Goal: Task Accomplishment & Management: Complete application form

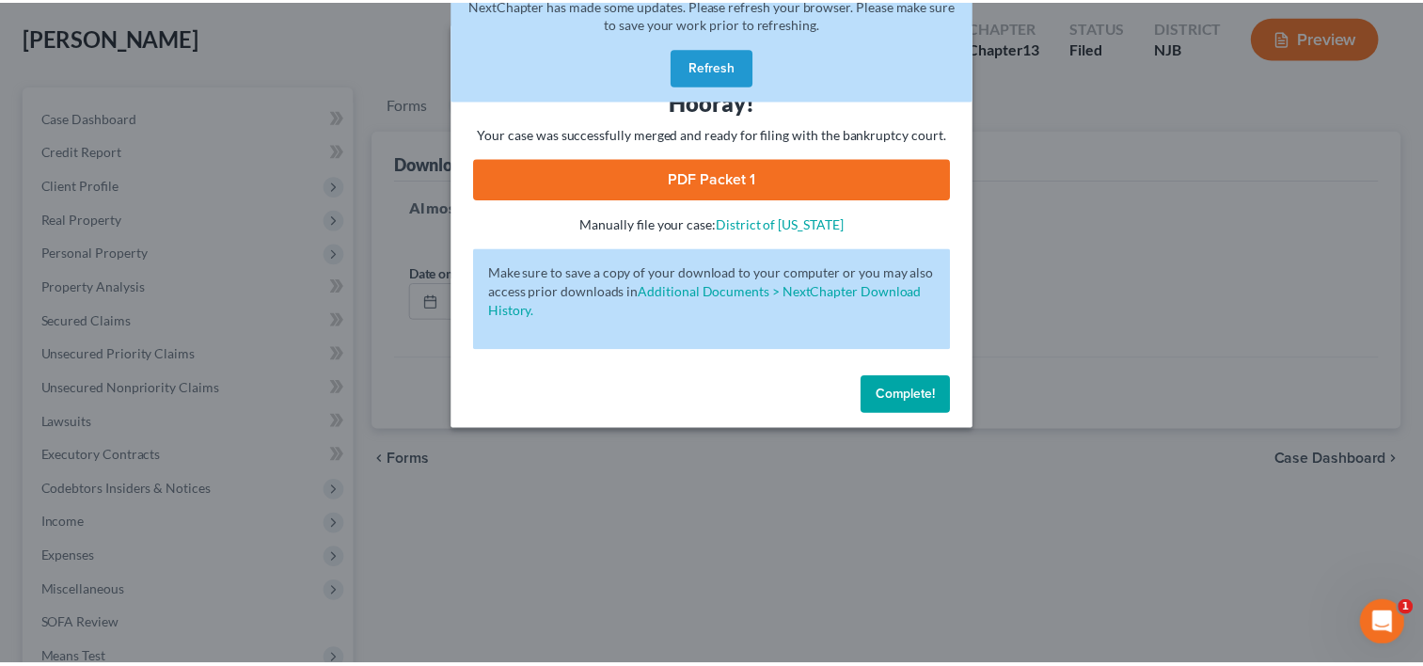
scroll to position [129, 0]
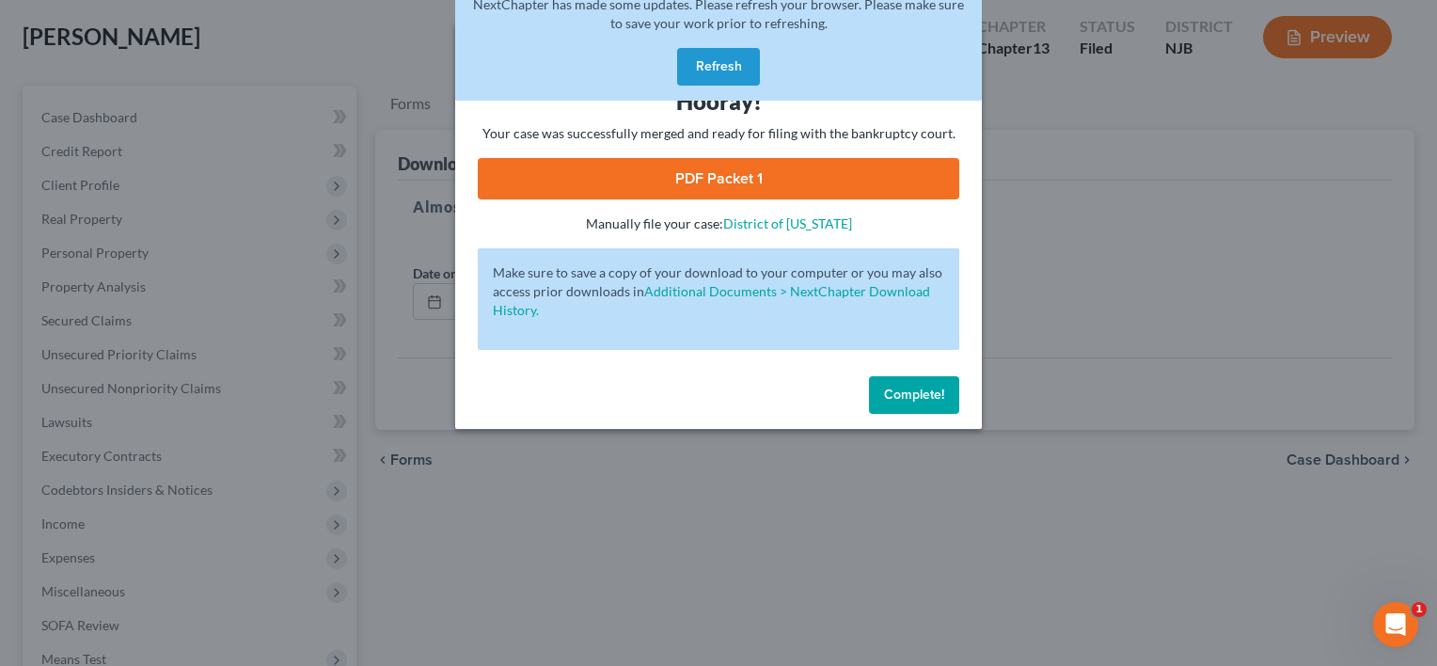
drag, startPoint x: 952, startPoint y: 395, endPoint x: 824, endPoint y: 353, distance: 134.7
click at [951, 395] on button "Complete!" at bounding box center [914, 395] width 90 height 38
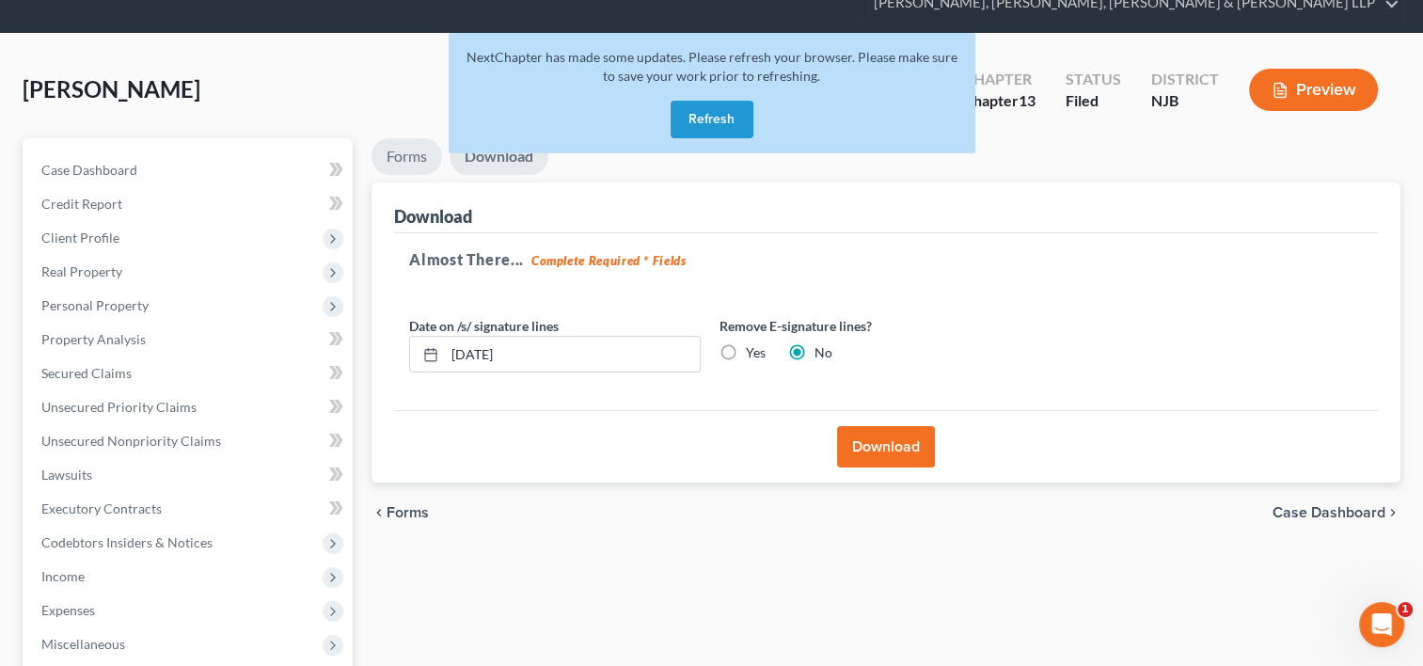
scroll to position [0, 0]
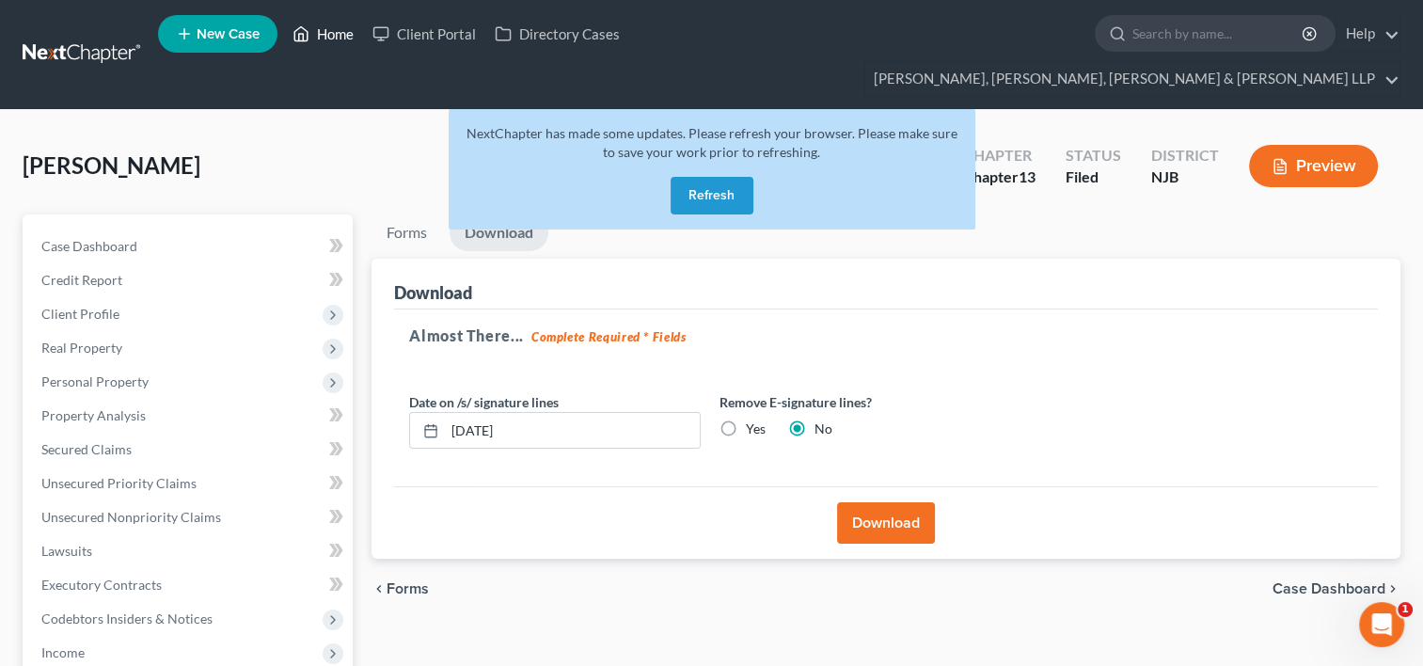
click at [338, 35] on link "Home" at bounding box center [323, 34] width 80 height 34
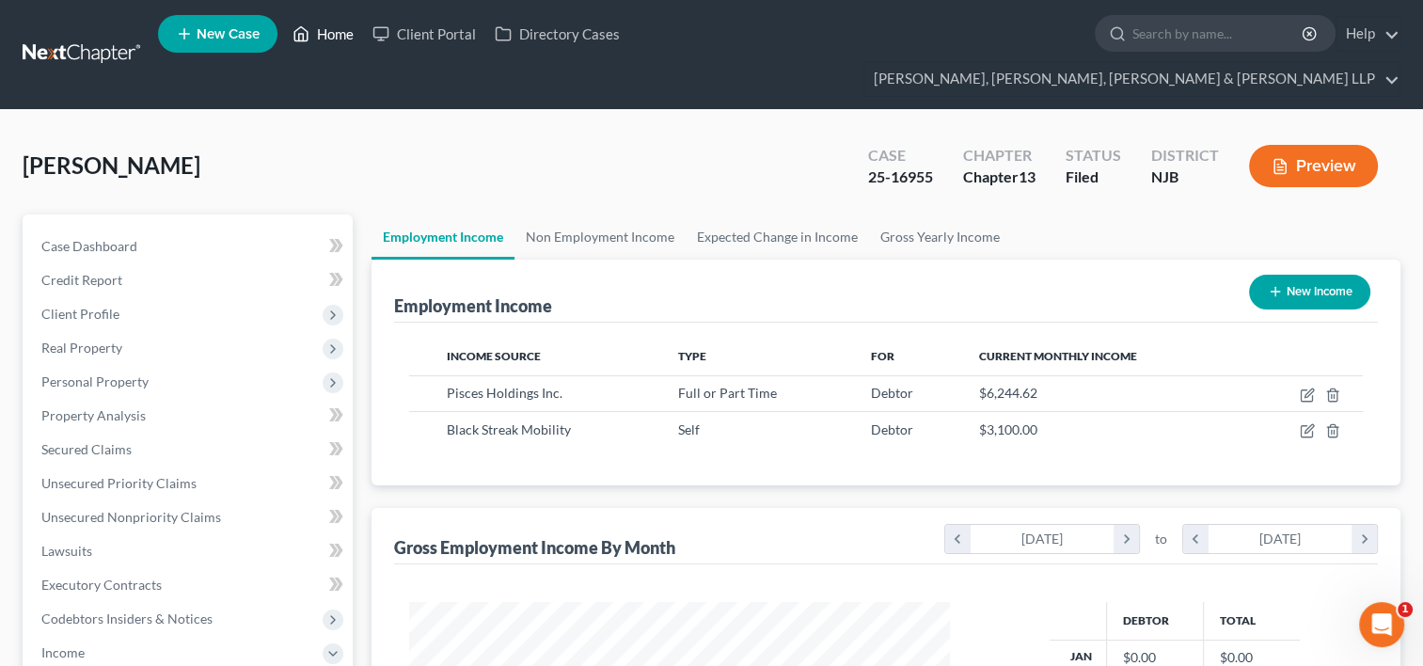
click at [335, 35] on link "Home" at bounding box center [323, 34] width 80 height 34
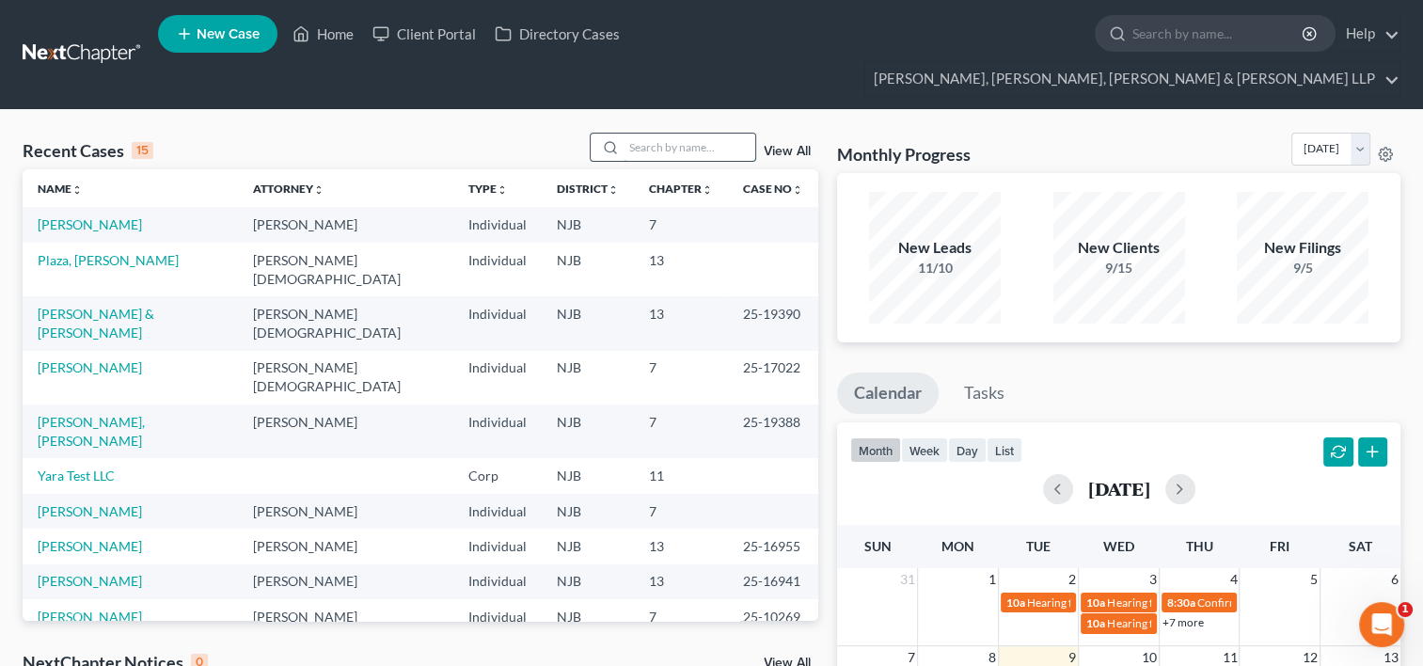
click at [655, 134] on input "search" at bounding box center [689, 147] width 132 height 27
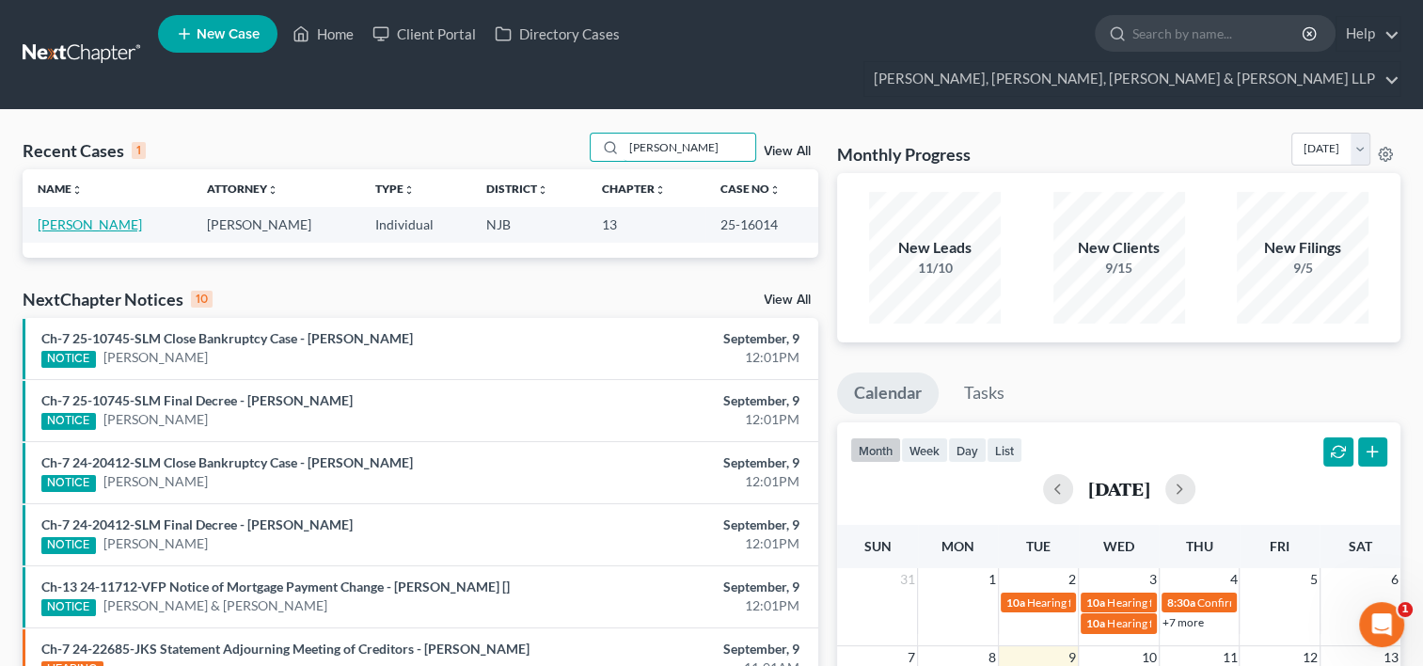
type input "[PERSON_NAME]"
click at [87, 216] on link "[PERSON_NAME]" at bounding box center [90, 224] width 104 height 16
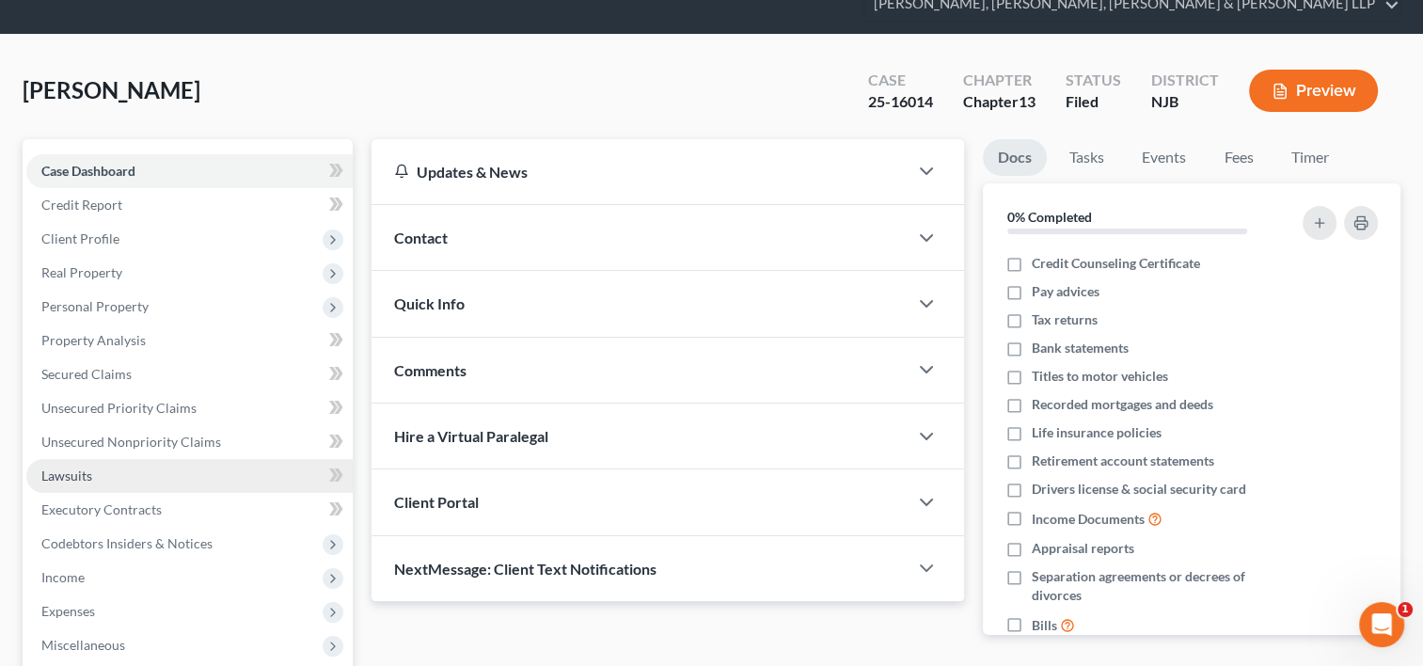
scroll to position [188, 0]
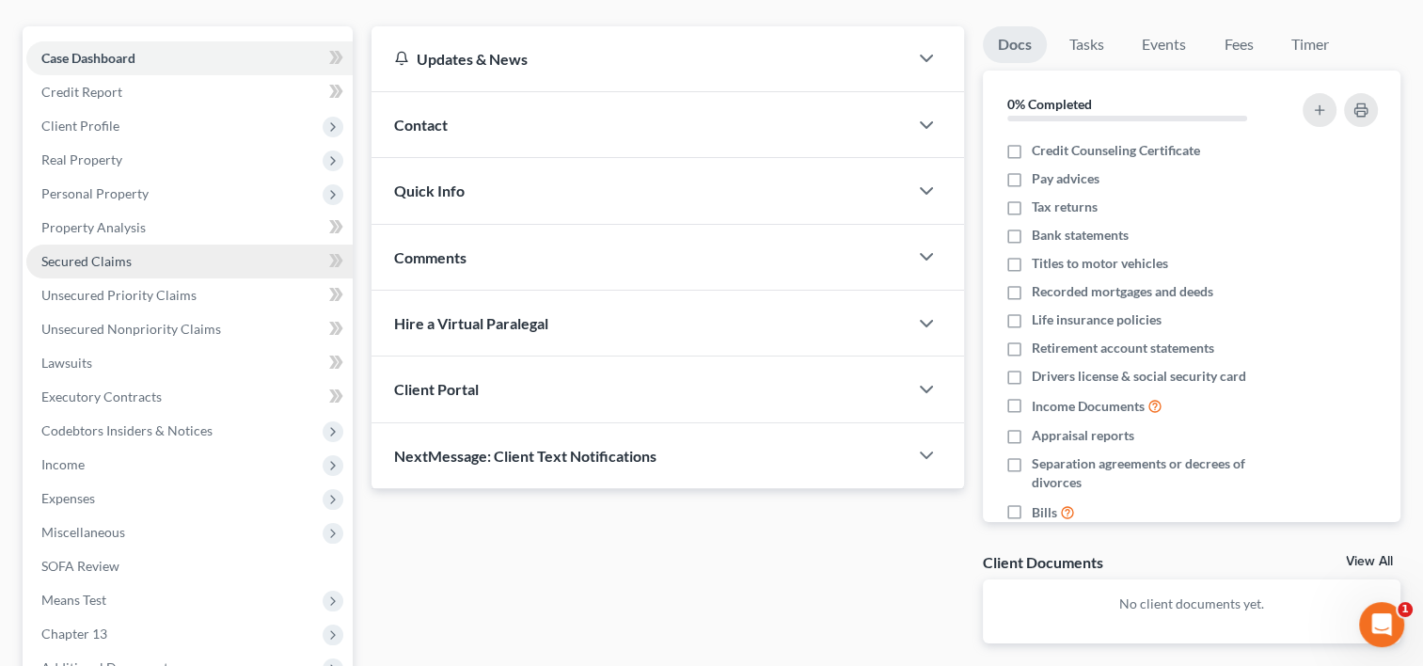
click at [88, 253] on span "Secured Claims" at bounding box center [86, 261] width 90 height 16
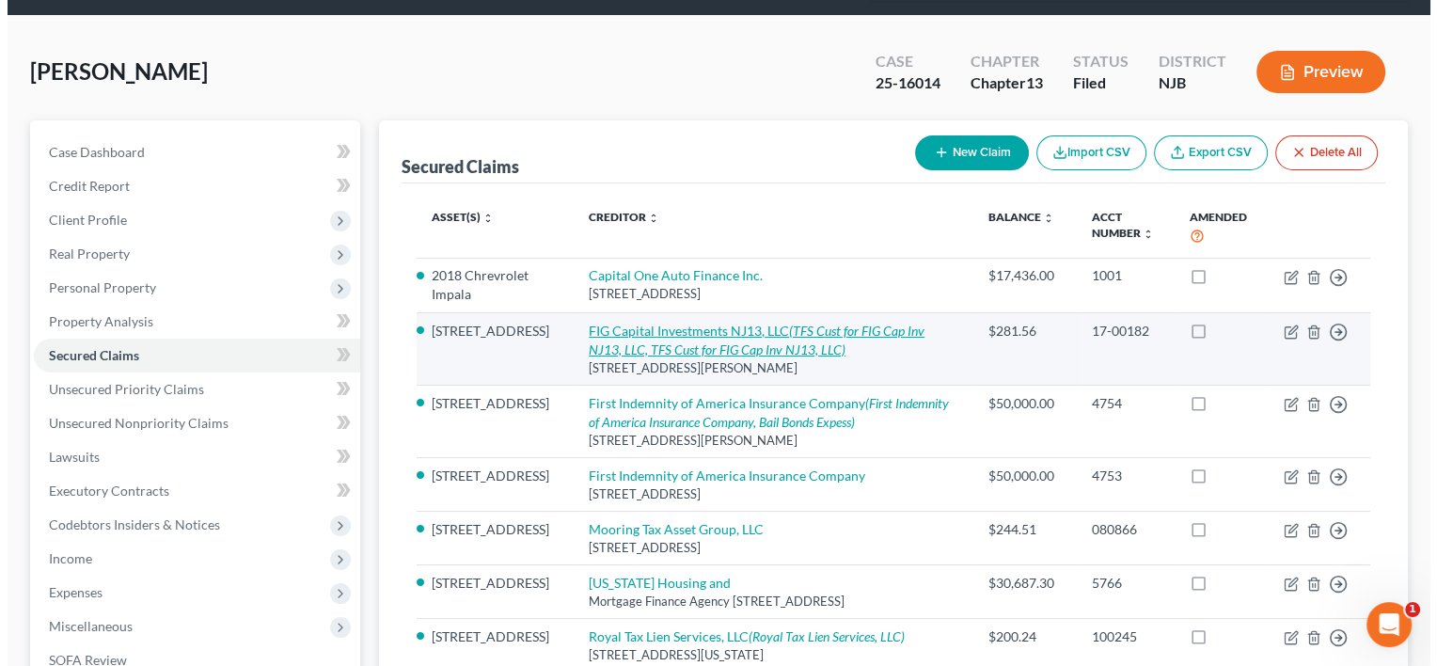
scroll to position [188, 0]
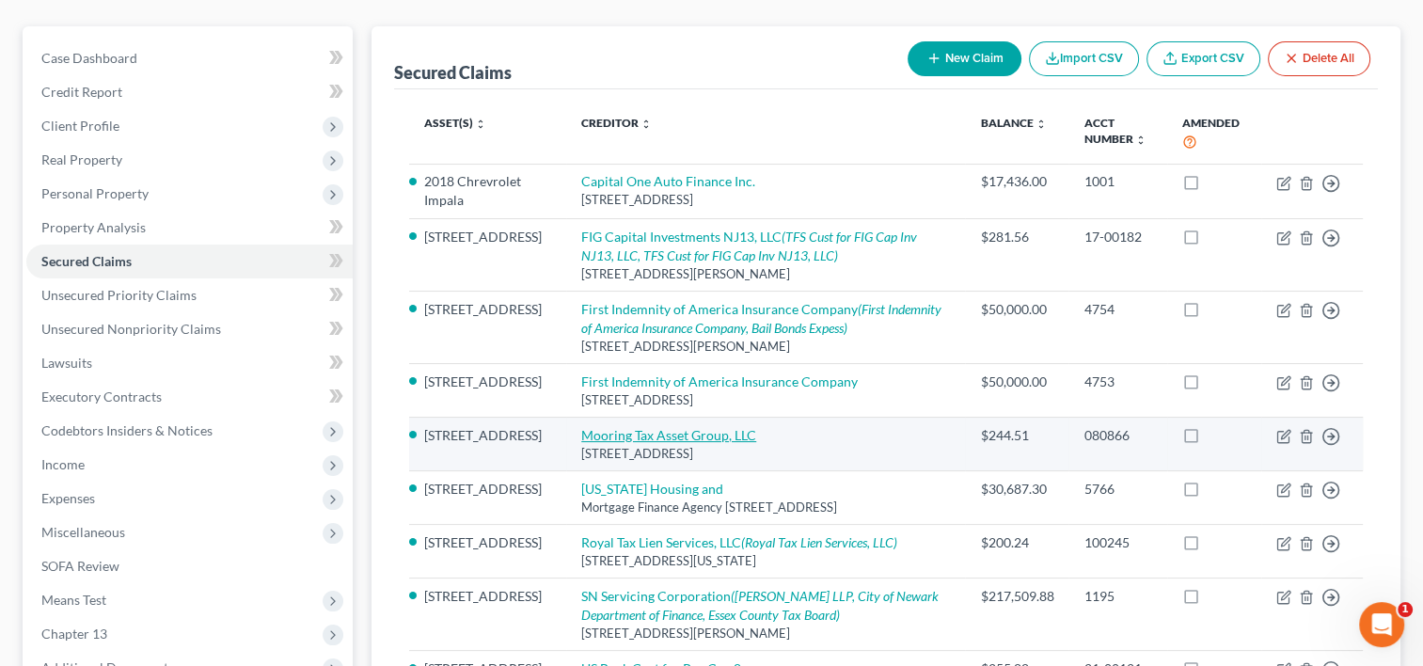
click at [684, 427] on link "Mooring Tax Asset Group, LLC" at bounding box center [668, 435] width 175 height 16
select select "48"
select select "0"
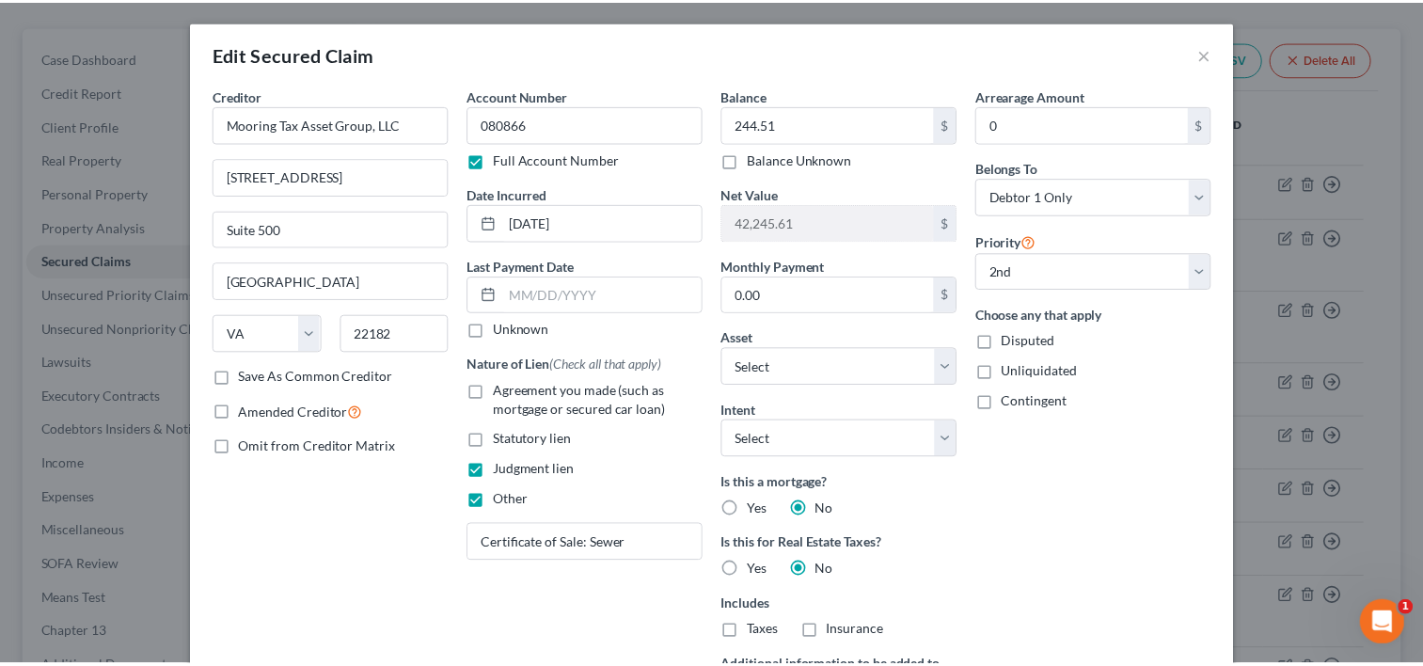
scroll to position [0, 0]
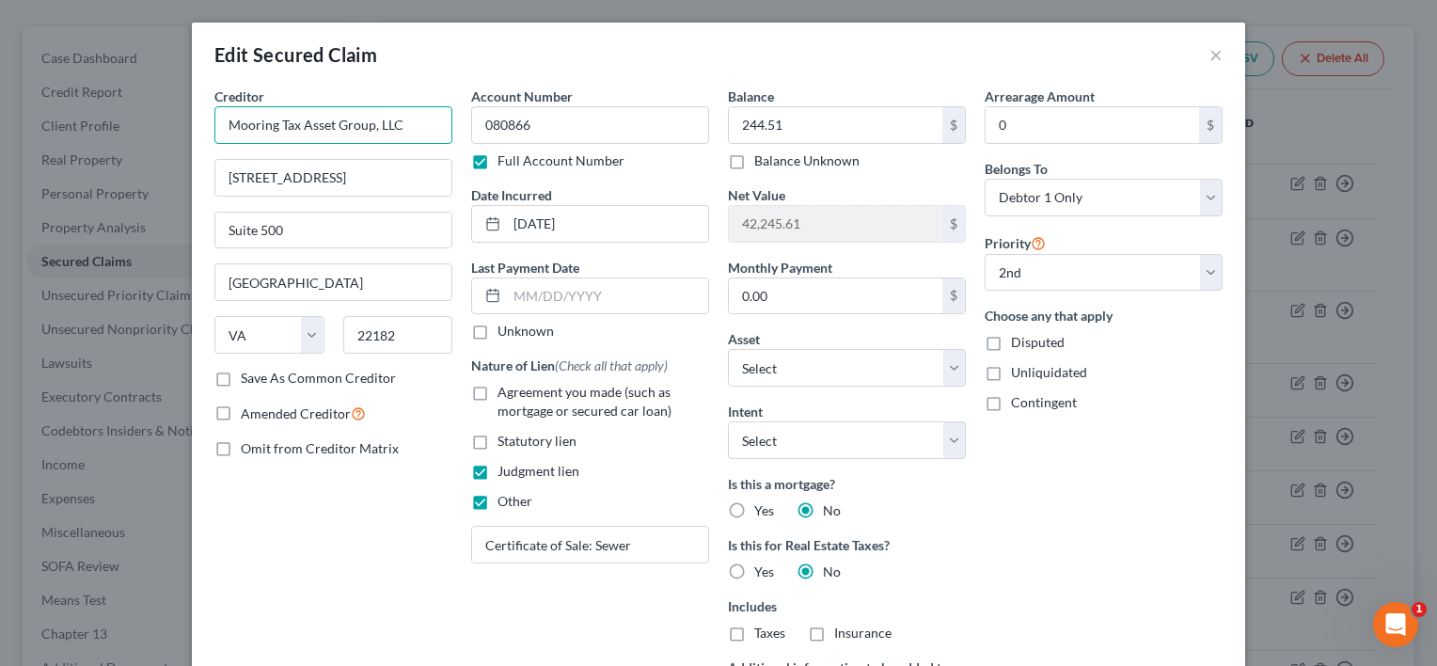
drag, startPoint x: 395, startPoint y: 124, endPoint x: 220, endPoint y: 132, distance: 175.1
click at [220, 132] on input "Mooring Tax Asset Group, LLC" at bounding box center [333, 125] width 238 height 38
click at [1210, 56] on button "×" at bounding box center [1215, 54] width 13 height 23
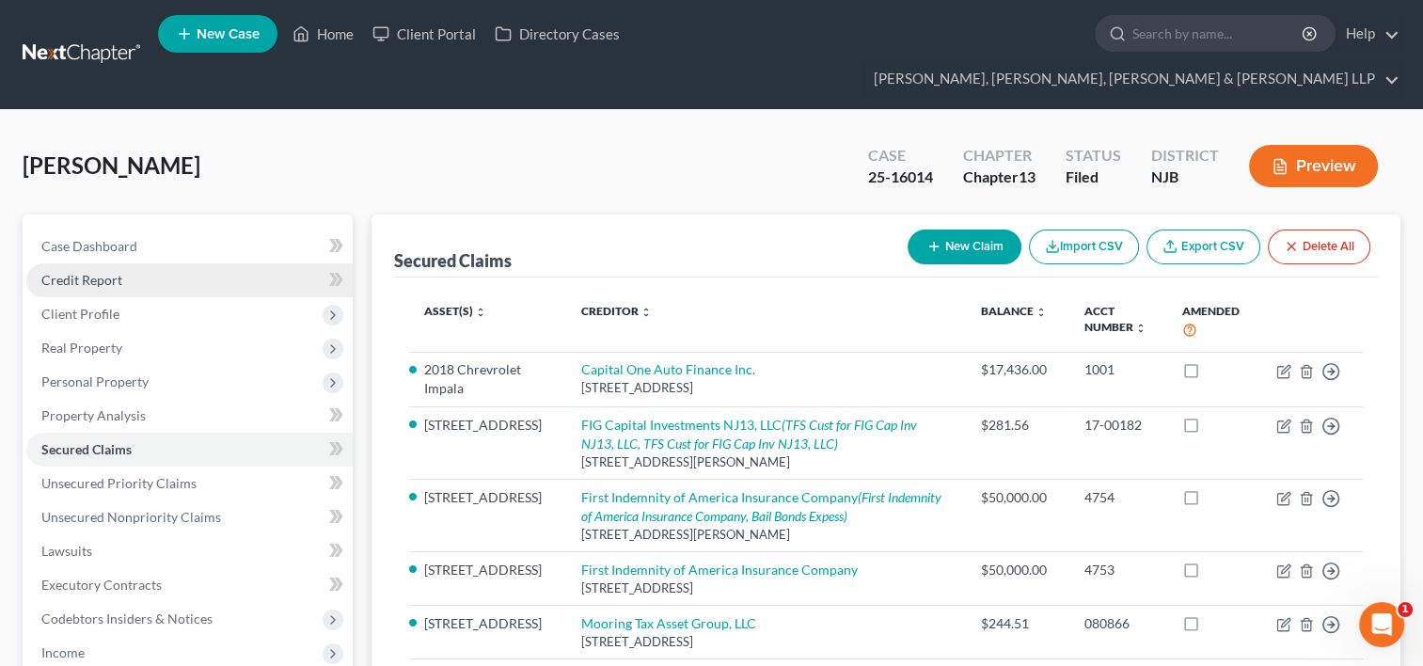
click at [112, 272] on span "Credit Report" at bounding box center [81, 280] width 81 height 16
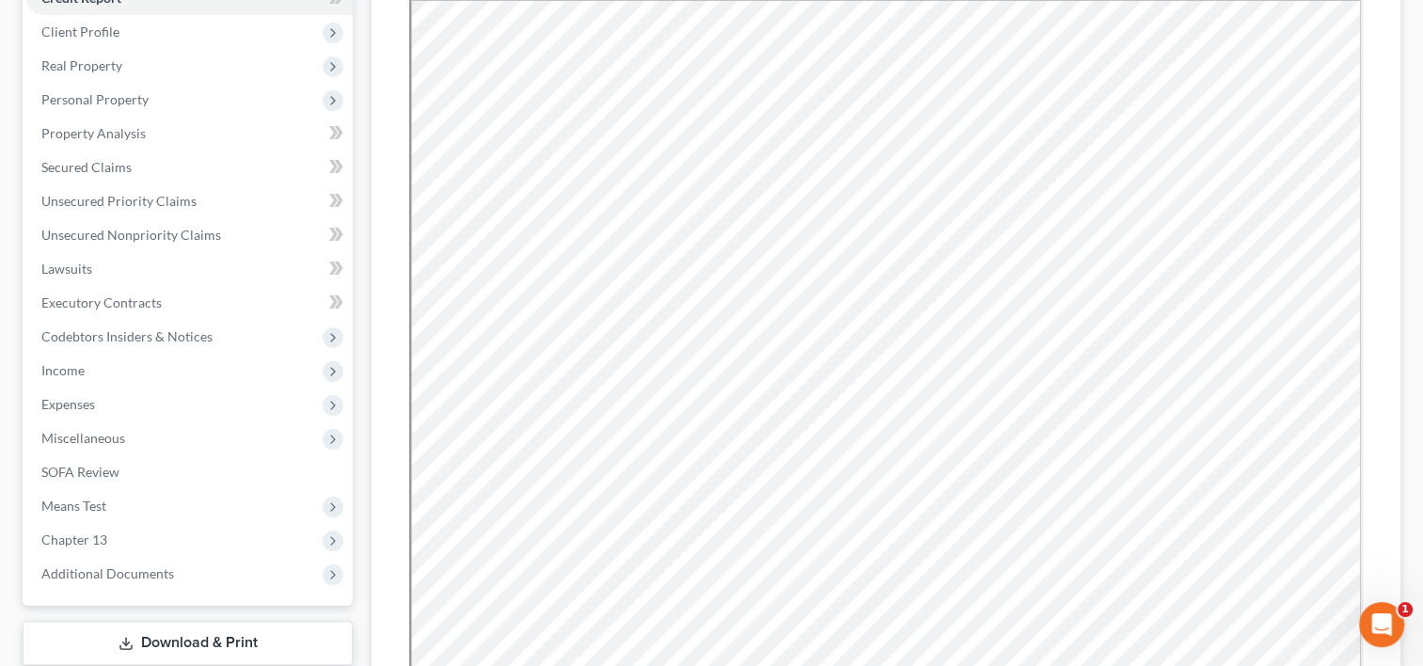
scroll to position [568, 0]
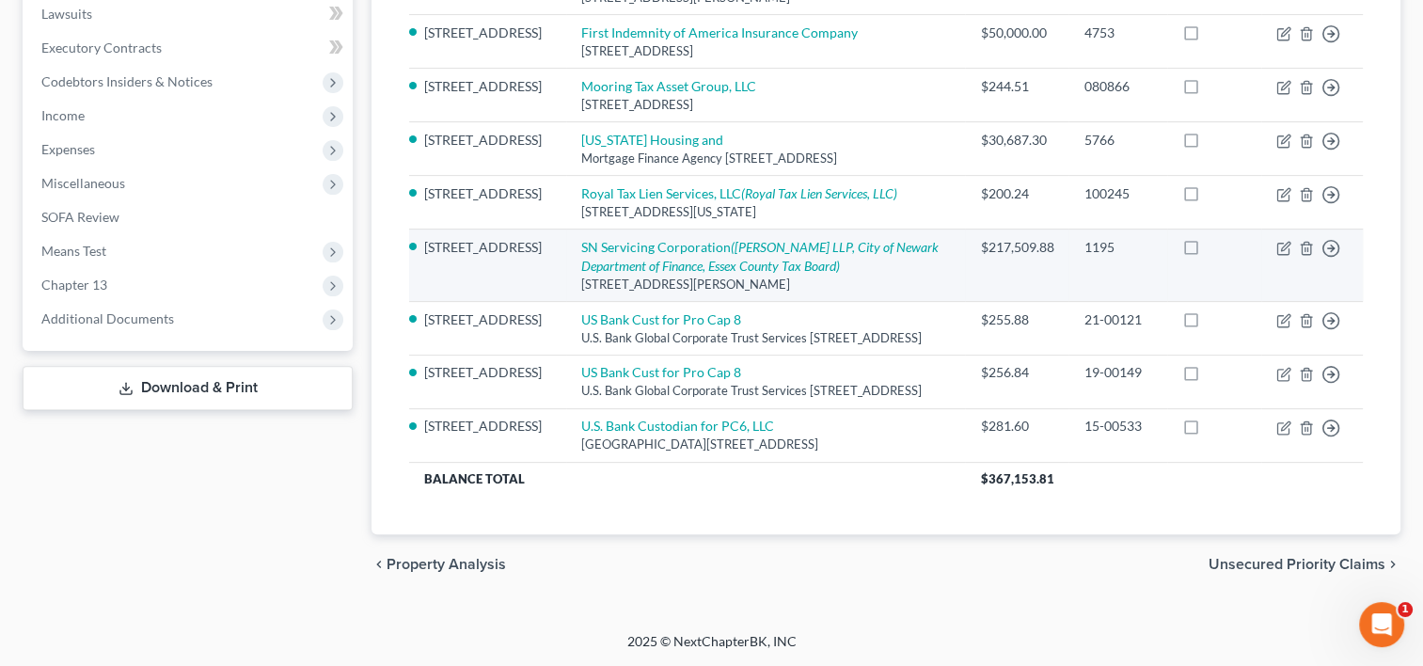
scroll to position [564, 0]
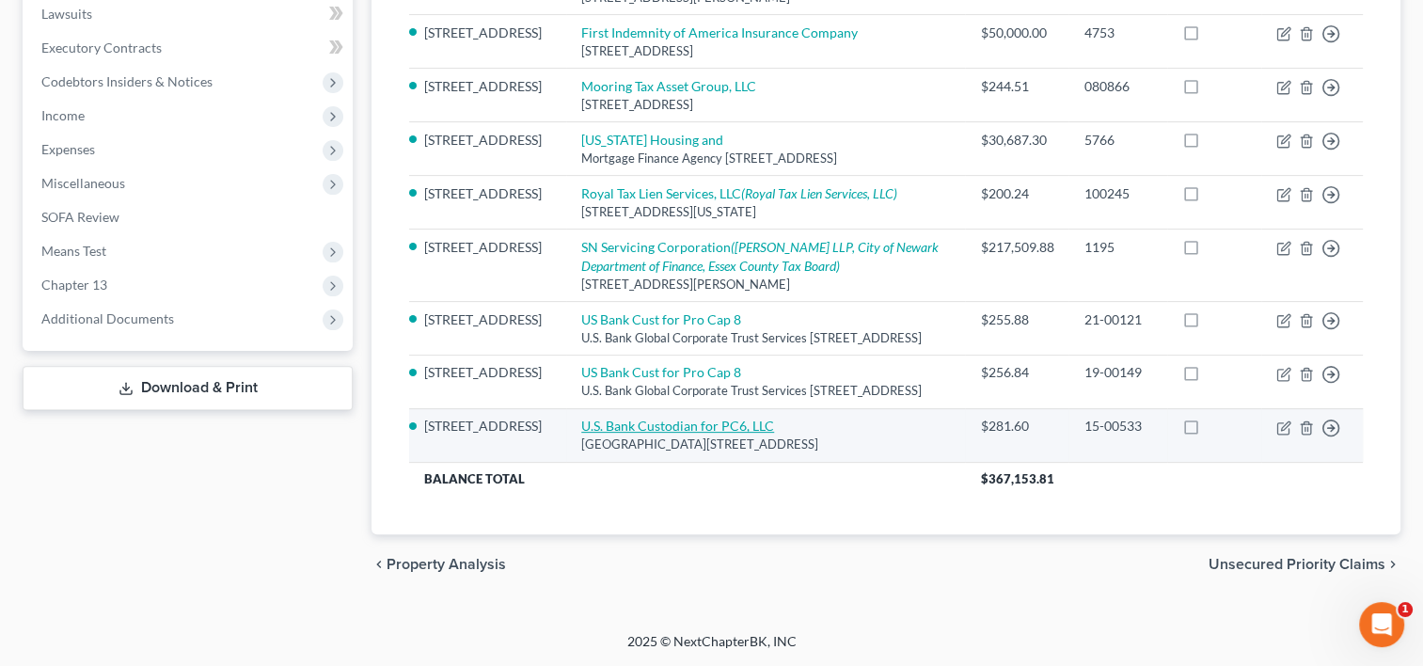
click at [621, 418] on link "U.S. Bank Custodian for PC6, LLC" at bounding box center [677, 426] width 193 height 16
select select "39"
select select "12"
select select "0"
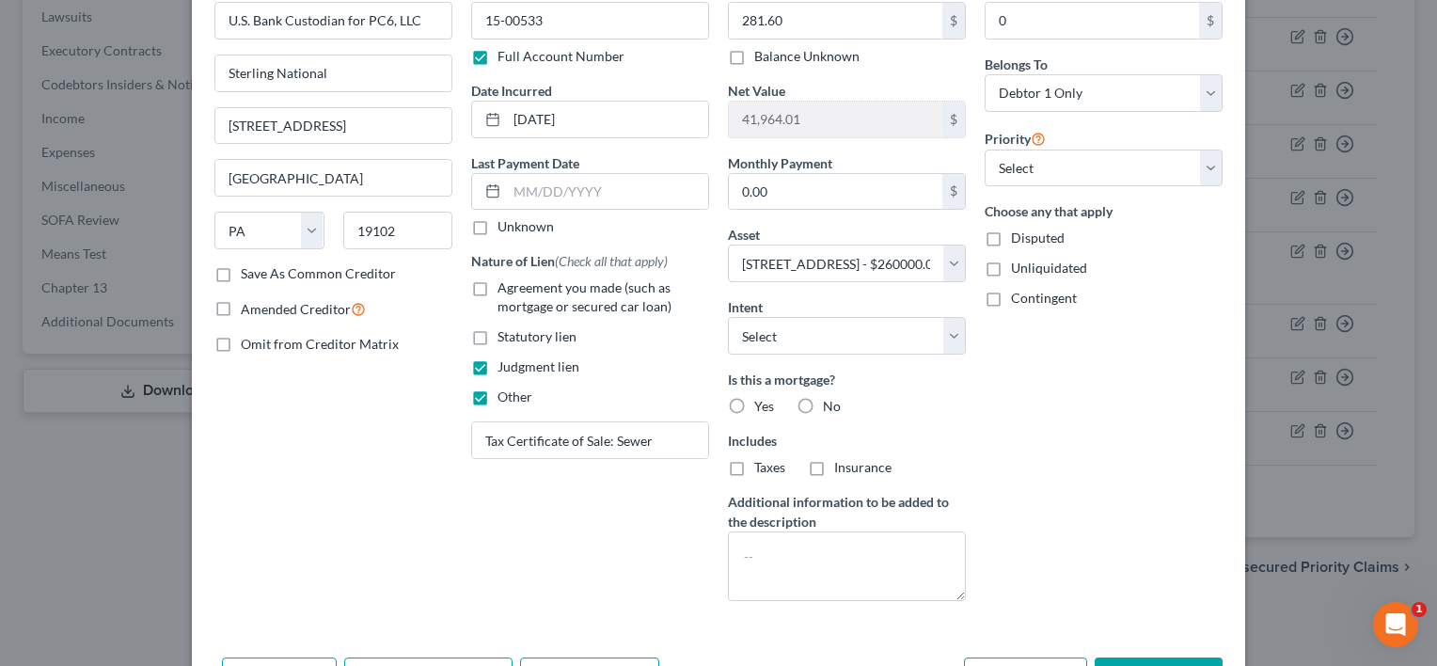
scroll to position [0, 0]
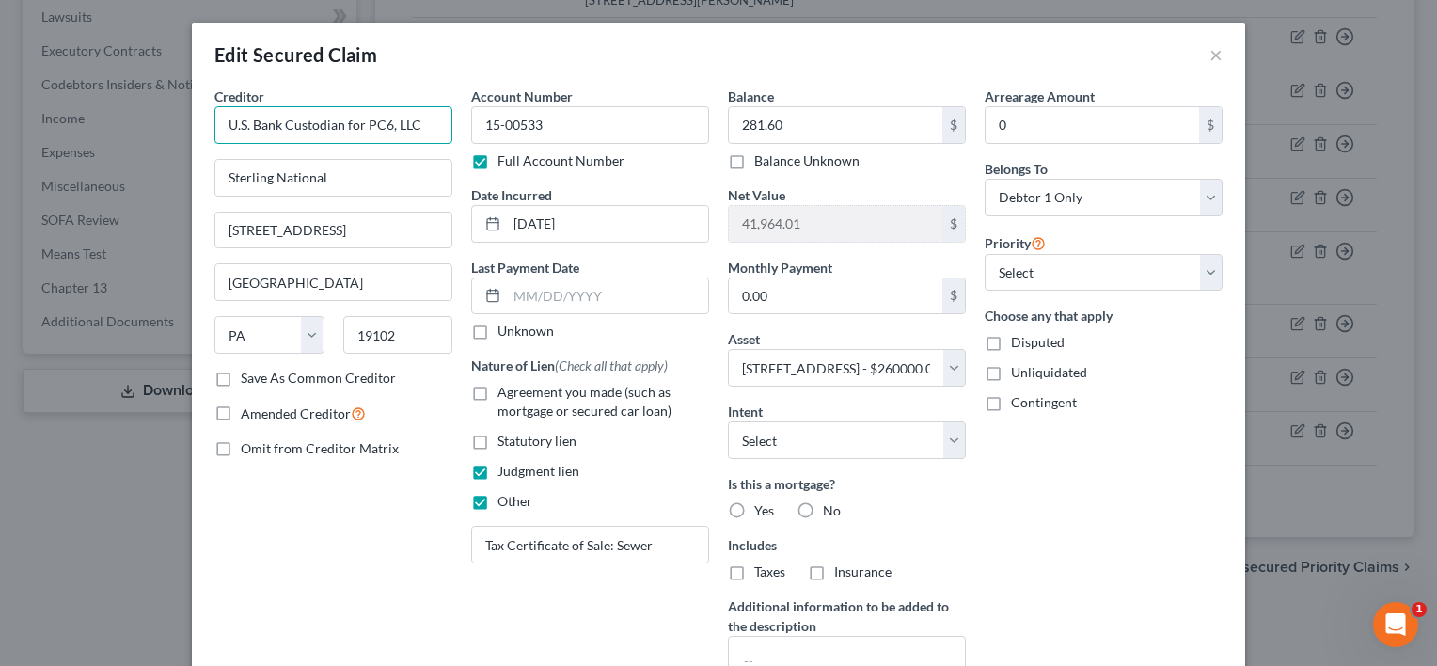
drag, startPoint x: 420, startPoint y: 122, endPoint x: 207, endPoint y: 113, distance: 213.7
click at [214, 113] on input "U.S. Bank Custodian for PC6, LLC" at bounding box center [333, 125] width 238 height 38
click at [1214, 56] on button "×" at bounding box center [1215, 54] width 13 height 23
